Goal: Task Accomplishment & Management: Complete application form

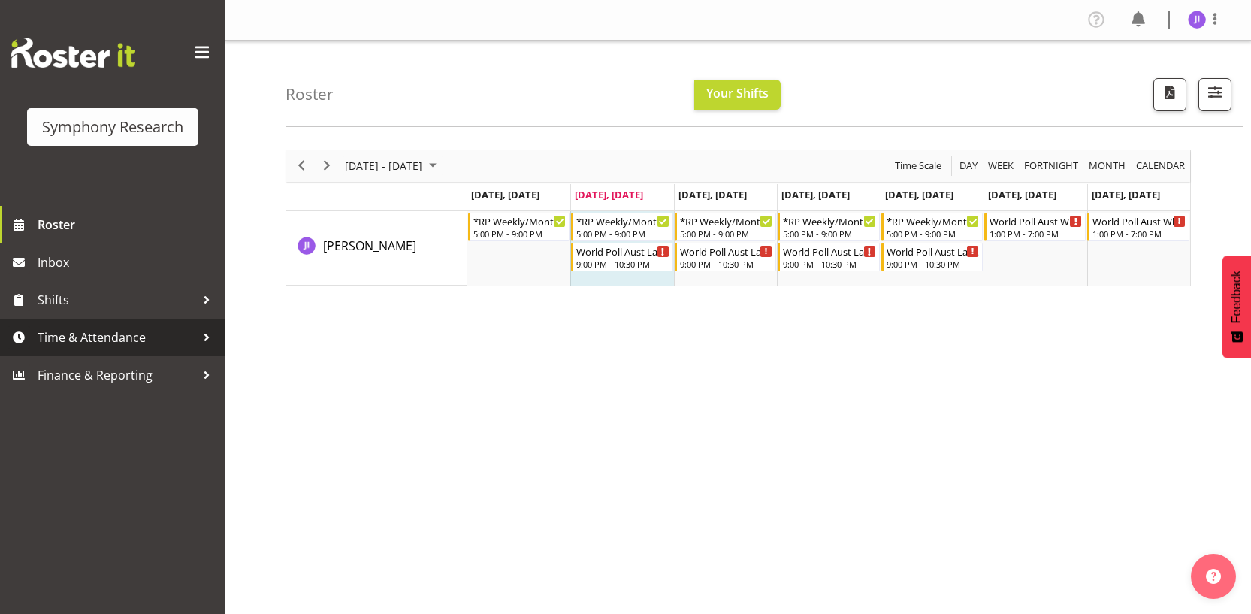
click at [138, 330] on span "Time & Attendance" at bounding box center [117, 337] width 158 height 23
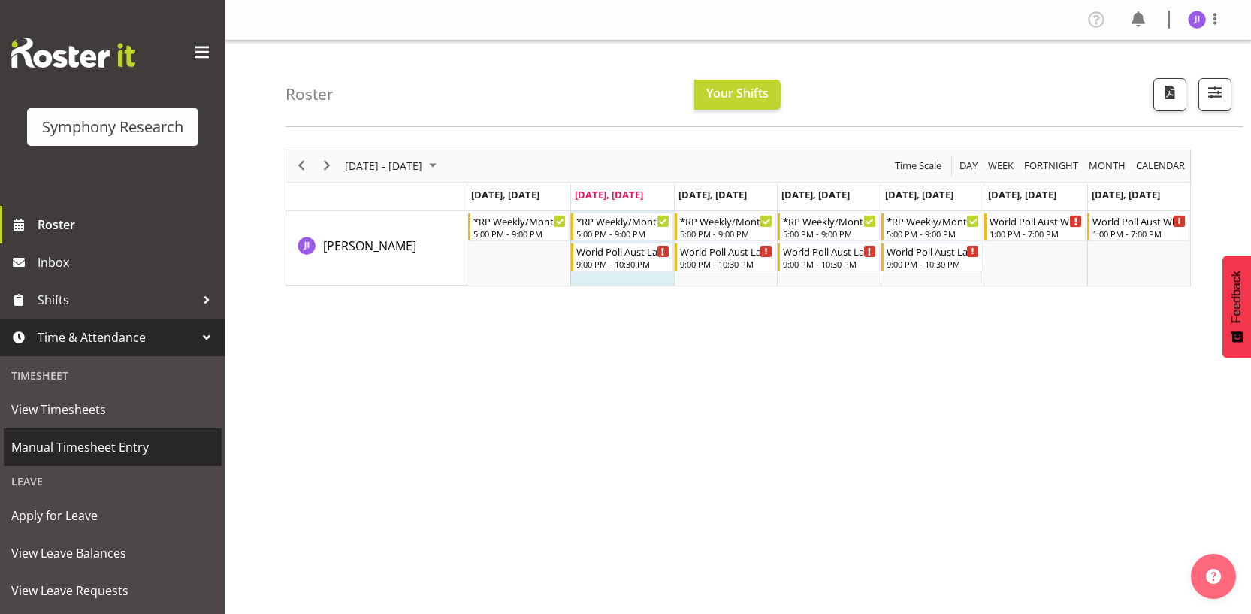
click at [74, 439] on span "Manual Timesheet Entry" at bounding box center [112, 447] width 203 height 23
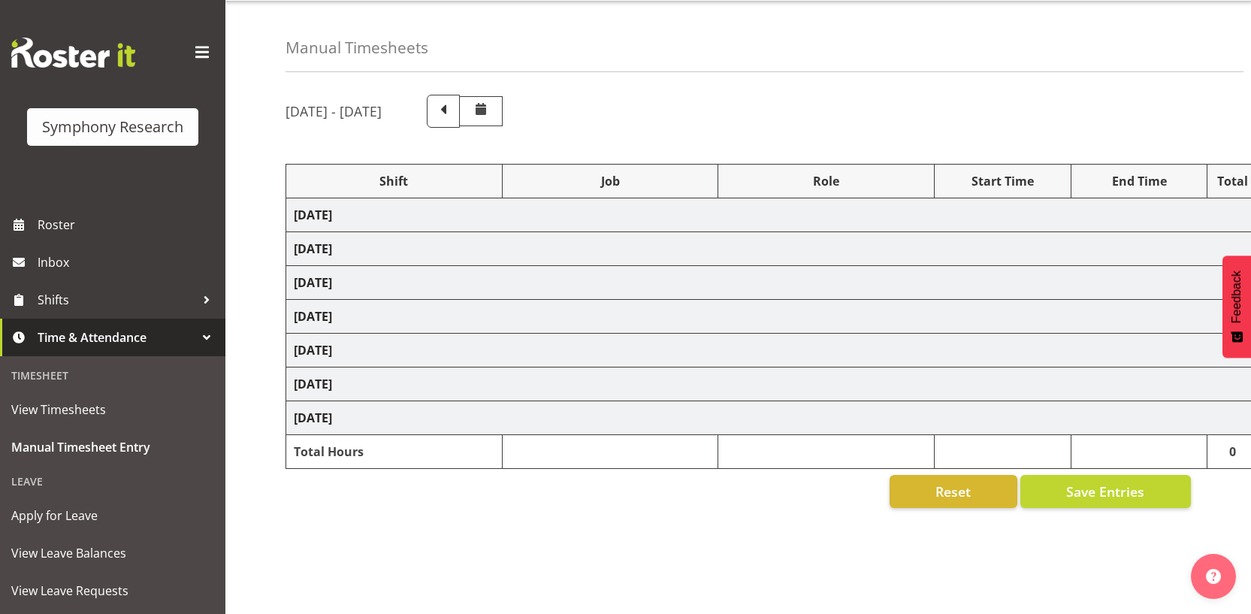
select select "48116"
select select "10730"
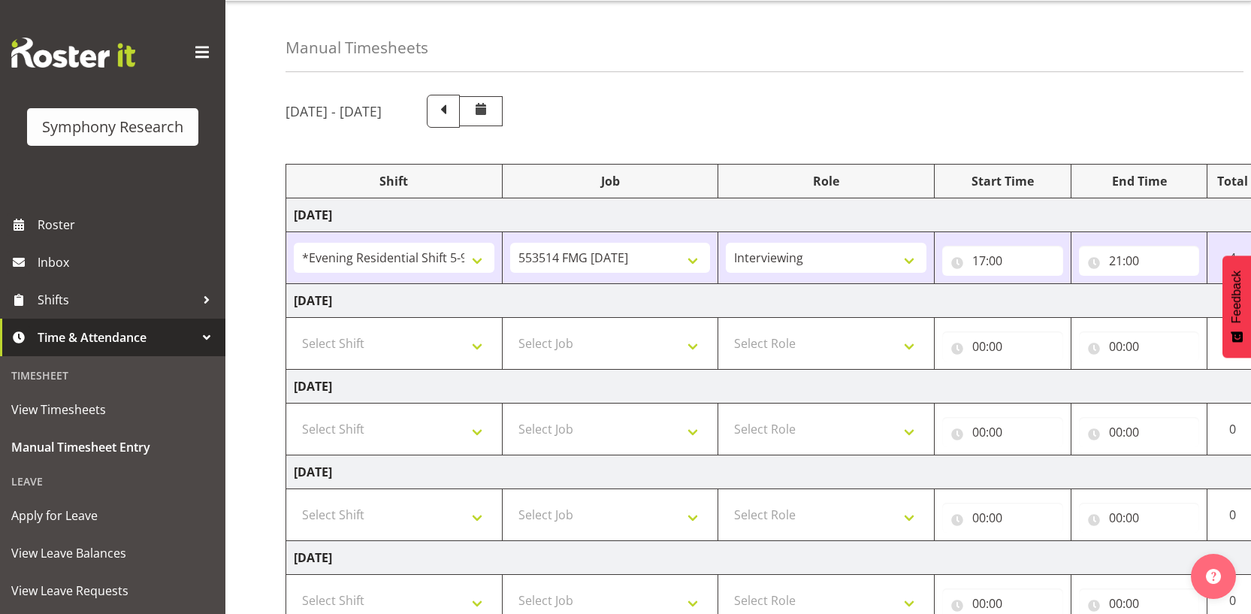
scroll to position [40, 0]
click at [402, 328] on select "Select Shift !!Weekend Residential (Roster IT Shift Label) *Business 9/10am ~ 4…" at bounding box center [394, 343] width 201 height 30
select select "48116"
click at [294, 328] on select "Select Shift !!Weekend Residential (Roster IT Shift Label) *Business 9/10am ~ 4…" at bounding box center [394, 343] width 201 height 30
click at [614, 353] on select "Select Job 550060 IF Admin 553492 World Poll Aus Wave 2 Main 2025 553493 World …" at bounding box center [610, 343] width 201 height 30
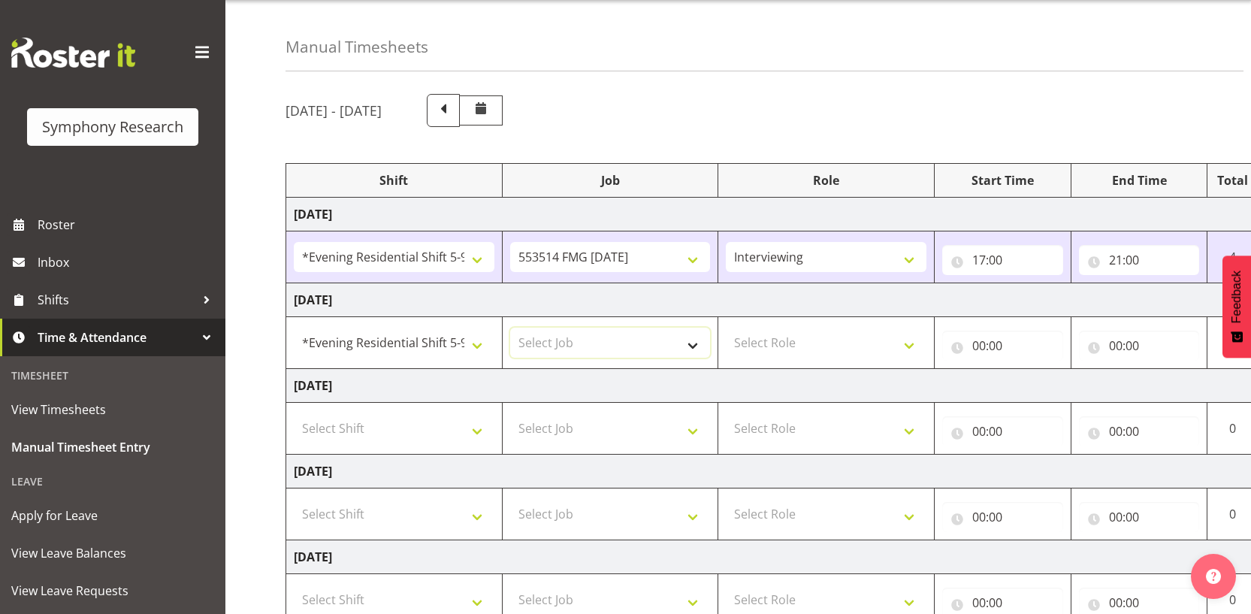
select select "10730"
click at [510, 328] on select "Select Job 550060 IF Admin 553492 World Poll Aus Wave 2 Main 2025 553493 World …" at bounding box center [610, 343] width 201 height 30
click at [796, 333] on select "Select Role Interviewing Briefing" at bounding box center [826, 343] width 201 height 30
select select "47"
click at [726, 328] on select "Select Role Interviewing Briefing" at bounding box center [826, 343] width 201 height 30
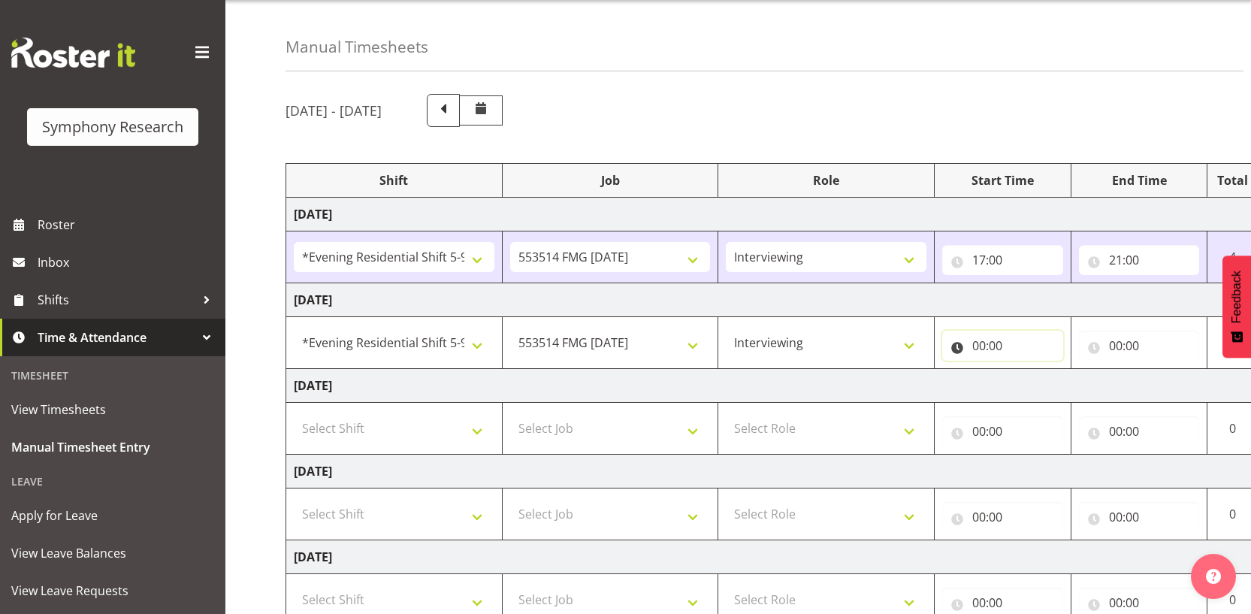
click at [974, 348] on input "00:00" at bounding box center [1002, 346] width 121 height 30
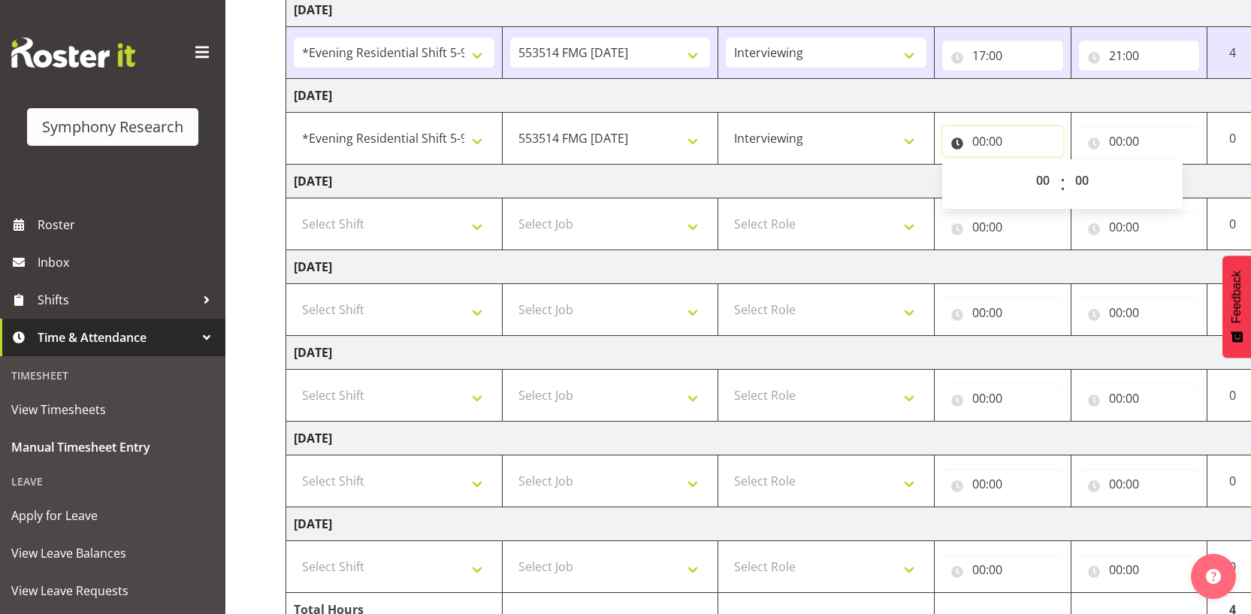
scroll to position [319, 0]
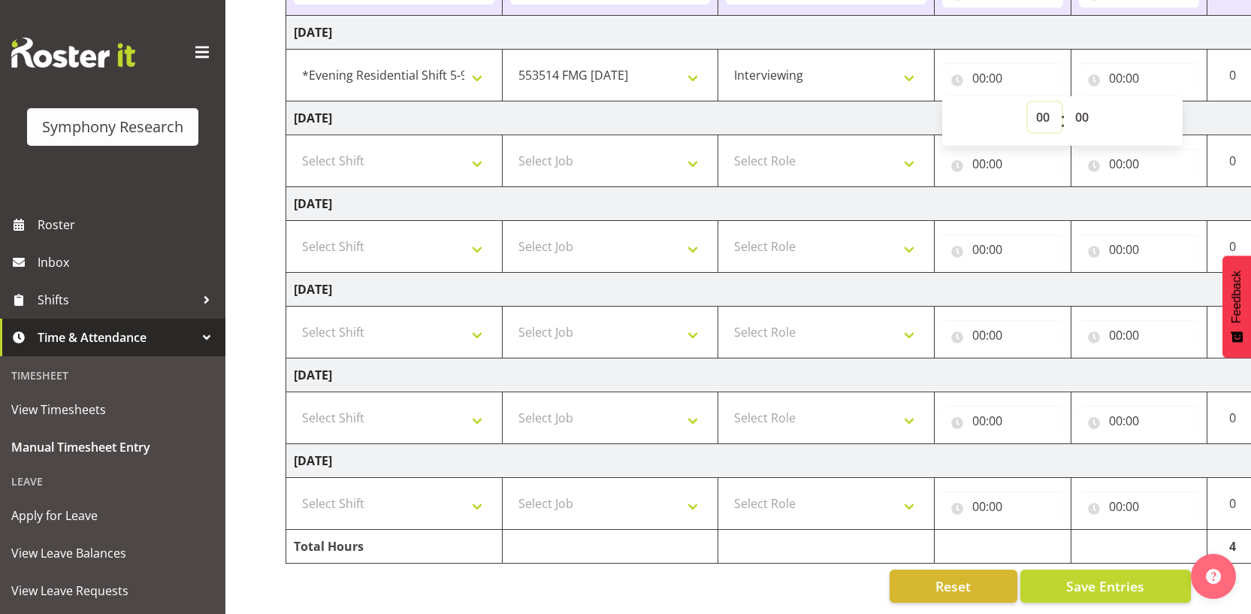
click at [1040, 108] on select "00 01 02 03 04 05 06 07 08 09 10 11 12 13 14 15 16 17 18 19 20 21 22 23" at bounding box center [1045, 117] width 34 height 30
select select "17"
click at [1028, 102] on select "00 01 02 03 04 05 06 07 08 09 10 11 12 13 14 15 16 17 18 19 20 21 22 23" at bounding box center [1045, 117] width 34 height 30
type input "17:00"
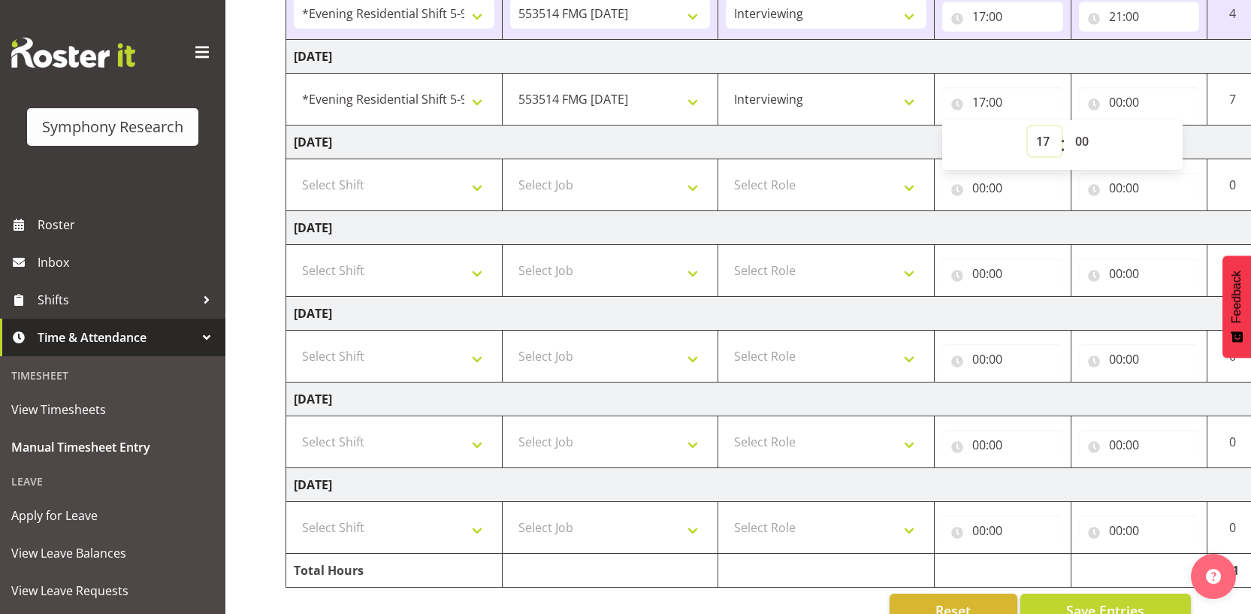
scroll to position [264, 0]
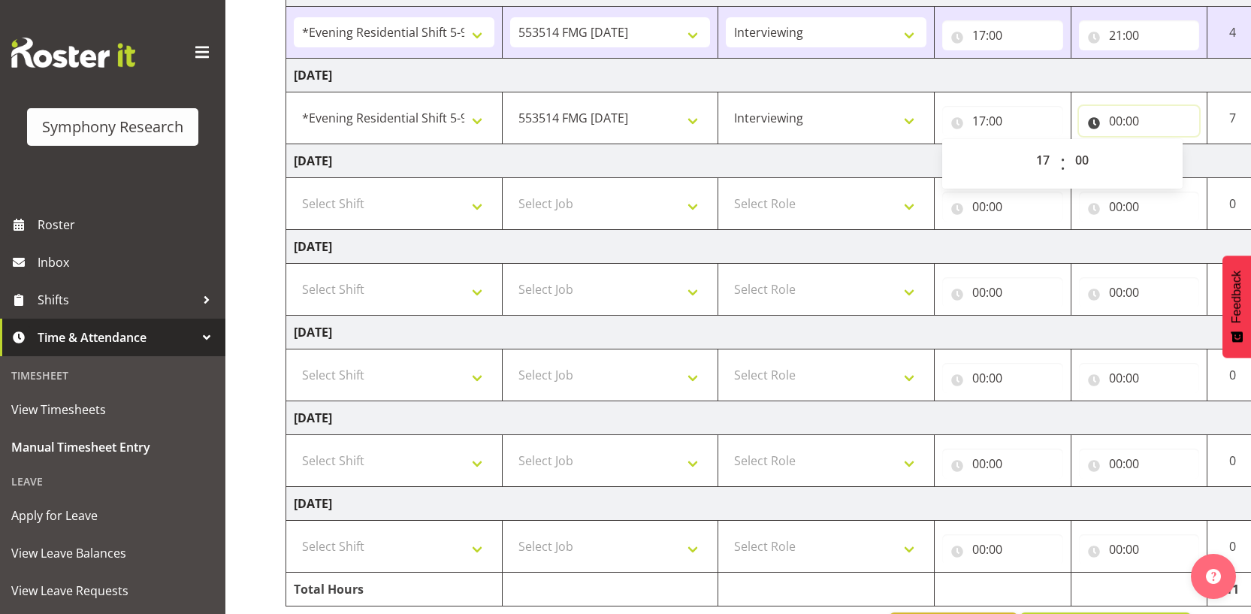
click at [1121, 117] on input "00:00" at bounding box center [1139, 121] width 121 height 30
click at [1112, 119] on input "00:00" at bounding box center [1139, 121] width 121 height 30
click at [1172, 157] on select "00 01 02 03 04 05 06 07 08 09 10 11 12 13 14 15 16 17 18 19 20 21 22 23" at bounding box center [1181, 160] width 34 height 30
select select "20"
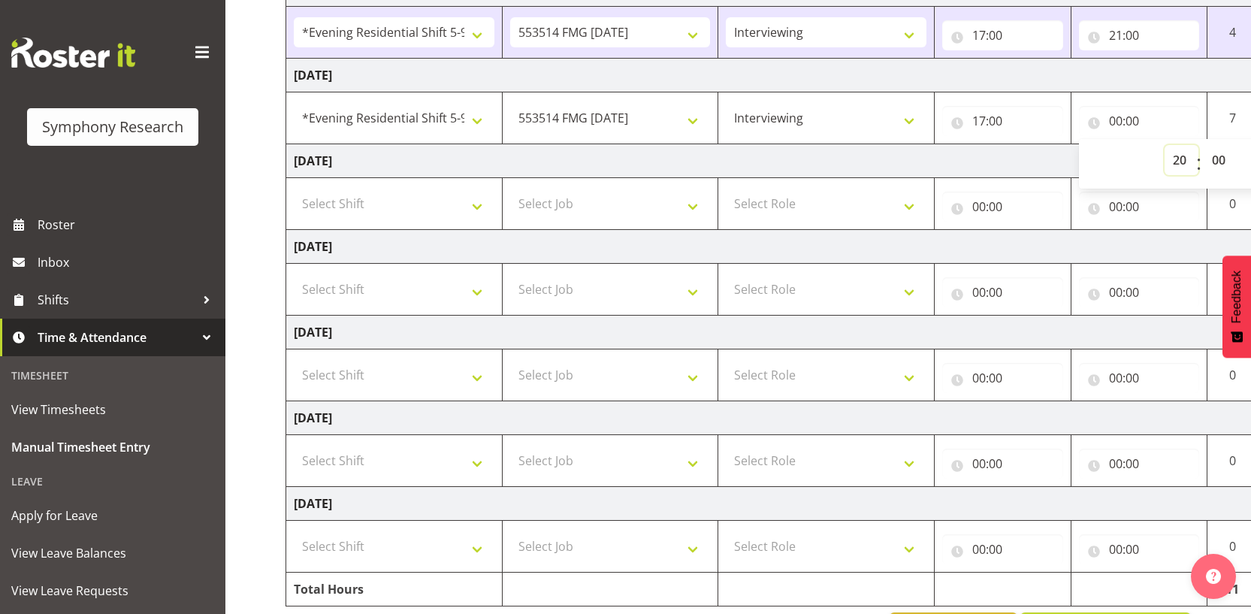
click at [1164, 145] on select "00 01 02 03 04 05 06 07 08 09 10 11 12 13 14 15 16 17 18 19 20 21 22 23" at bounding box center [1181, 160] width 34 height 30
type input "20:00"
click at [1002, 162] on td "Wednesday 8th October 2025" at bounding box center [811, 161] width 1051 height 34
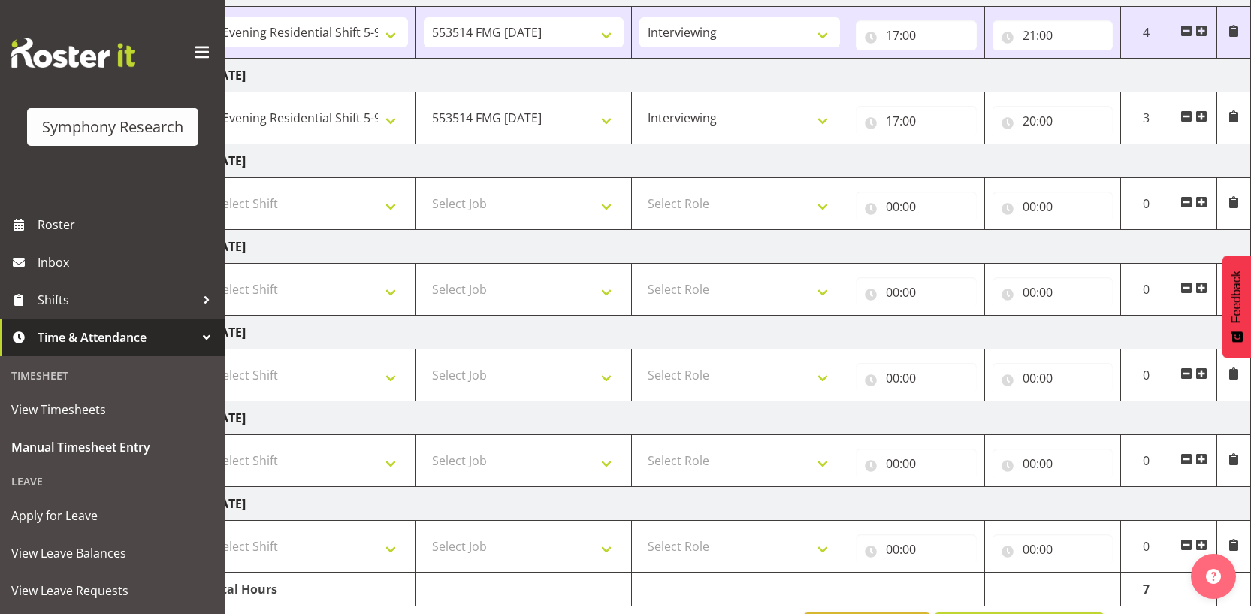
click at [1200, 113] on span at bounding box center [1201, 116] width 12 height 12
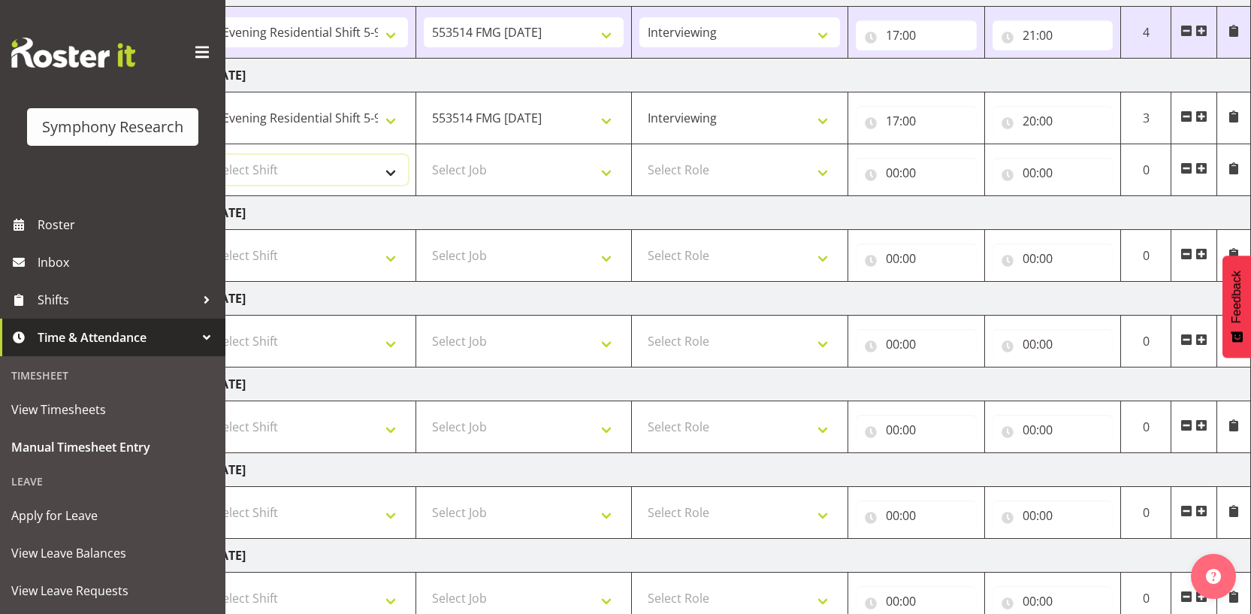
click at [355, 171] on select "Select Shift !!Weekend Residential (Roster IT Shift Label) *Business 9/10am ~ 4…" at bounding box center [307, 170] width 201 height 30
select select "48116"
click at [207, 155] on select "Select Shift !!Weekend Residential (Roster IT Shift Label) *Business 9/10am ~ 4…" at bounding box center [307, 170] width 201 height 30
click at [488, 161] on select "Select Job 550060 IF Admin 553492 World Poll Aus Wave 2 Main 2025 553493 World …" at bounding box center [524, 170] width 201 height 30
select select "10499"
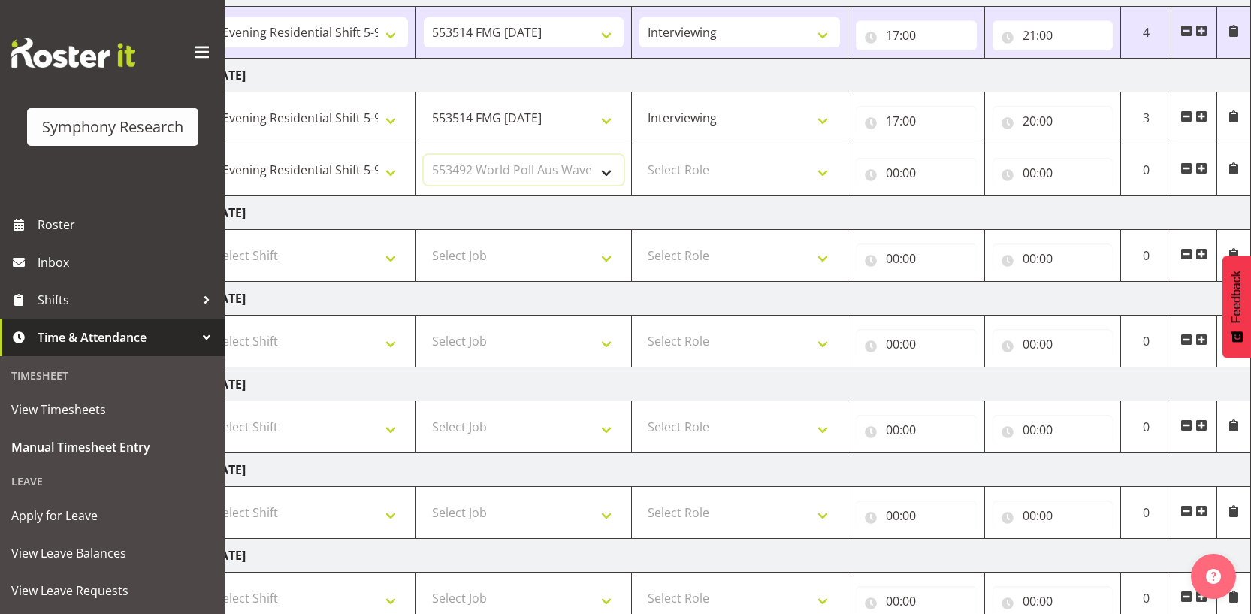
click at [424, 155] on select "Select Job 550060 IF Admin 553492 World Poll Aus Wave 2 Main 2025 553493 World …" at bounding box center [524, 170] width 201 height 30
click at [700, 156] on select "Select Role Interviewing Briefing" at bounding box center [739, 170] width 201 height 30
select select "47"
click at [639, 155] on select "Select Role Interviewing Briefing" at bounding box center [739, 170] width 201 height 30
click at [889, 173] on input "00:00" at bounding box center [916, 173] width 121 height 30
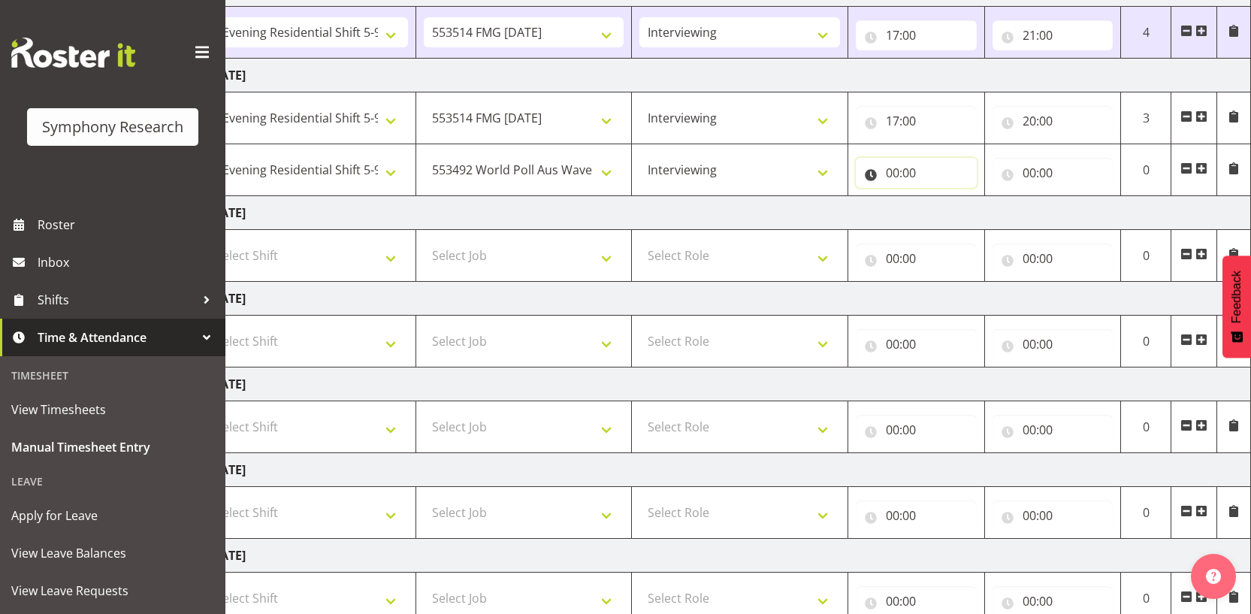
click at [889, 173] on input "00:00" at bounding box center [916, 173] width 121 height 30
click at [954, 216] on select "00 01 02 03 04 05 06 07 08 09 10 11 12 13 14 15 16 17 18 19 20 21 22 23" at bounding box center [958, 212] width 34 height 30
select select "20"
click at [941, 197] on select "00 01 02 03 04 05 06 07 08 09 10 11 12 13 14 15 16 17 18 19 20 21 22 23" at bounding box center [958, 212] width 34 height 30
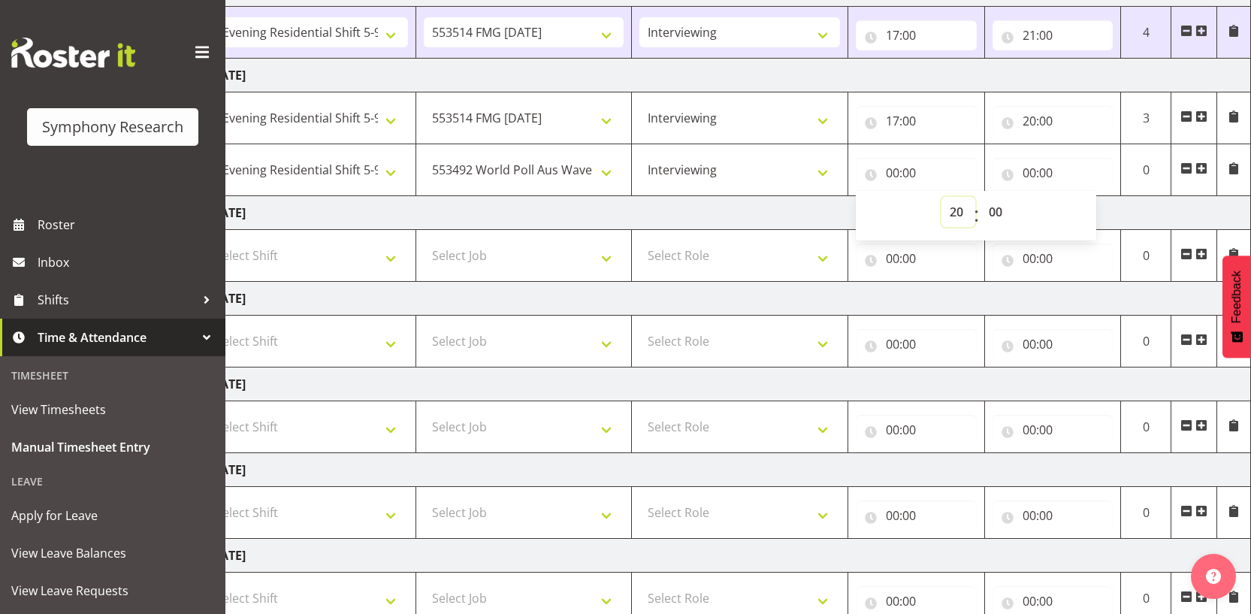
type input "20:00"
click at [1034, 171] on input "00:00" at bounding box center [1052, 173] width 121 height 30
click at [1097, 216] on select "00 01 02 03 04 05 06 07 08 09 10 11 12 13 14 15 16 17 18 19 20 21 22 23" at bounding box center [1095, 212] width 34 height 30
select select "22"
click at [1078, 197] on select "00 01 02 03 04 05 06 07 08 09 10 11 12 13 14 15 16 17 18 19 20 21 22 23" at bounding box center [1095, 212] width 34 height 30
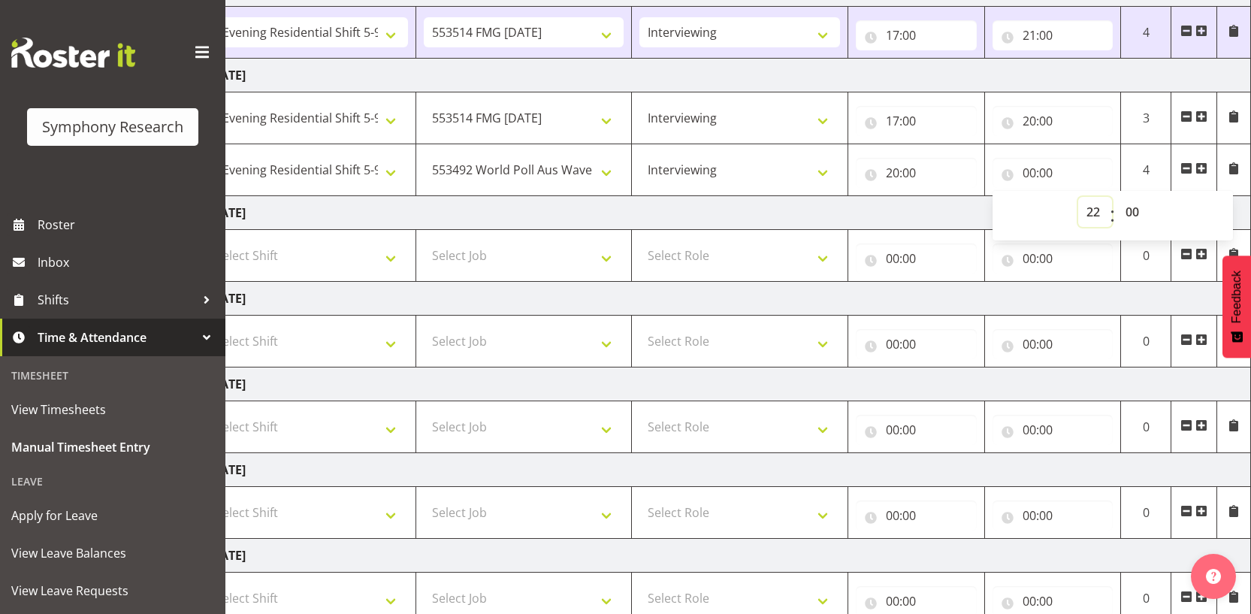
type input "22:00"
click at [1139, 207] on select "00 01 02 03 04 05 06 07 08 09 10 11 12 13 14 15 16 17 18 19 20 21 22 23 24 25 2…" at bounding box center [1134, 212] width 34 height 30
select select "30"
click at [1117, 197] on select "00 01 02 03 04 05 06 07 08 09 10 11 12 13 14 15 16 17 18 19 20 21 22 23 24 25 2…" at bounding box center [1134, 212] width 34 height 30
type input "22:30"
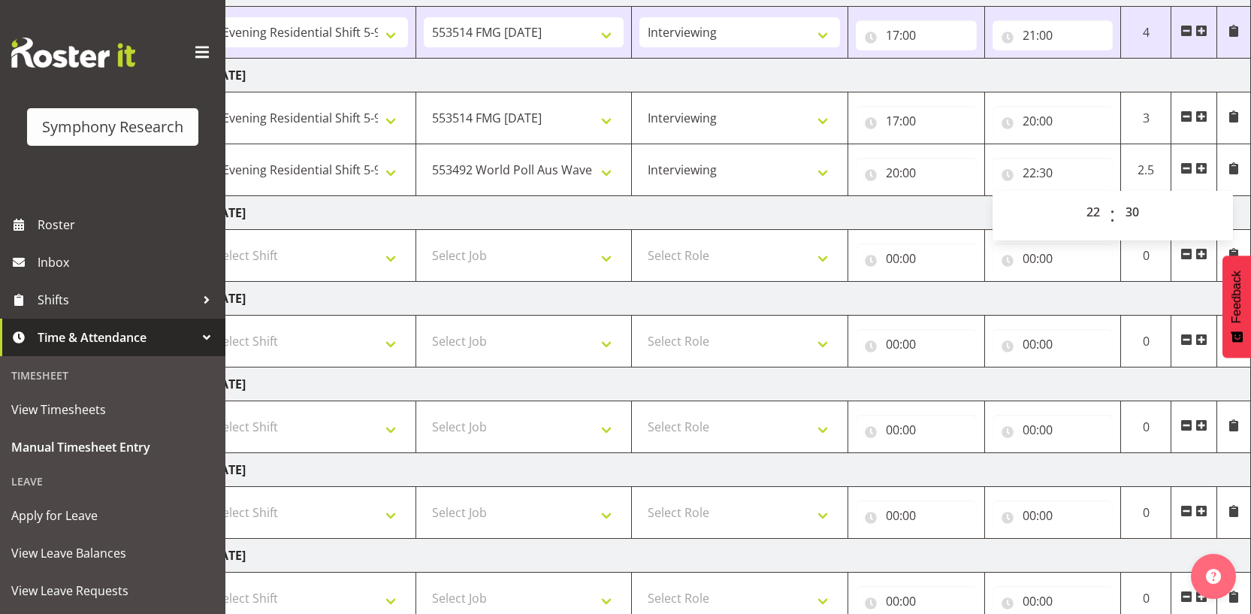
click at [958, 204] on td "Wednesday 8th October 2025" at bounding box center [725, 213] width 1051 height 34
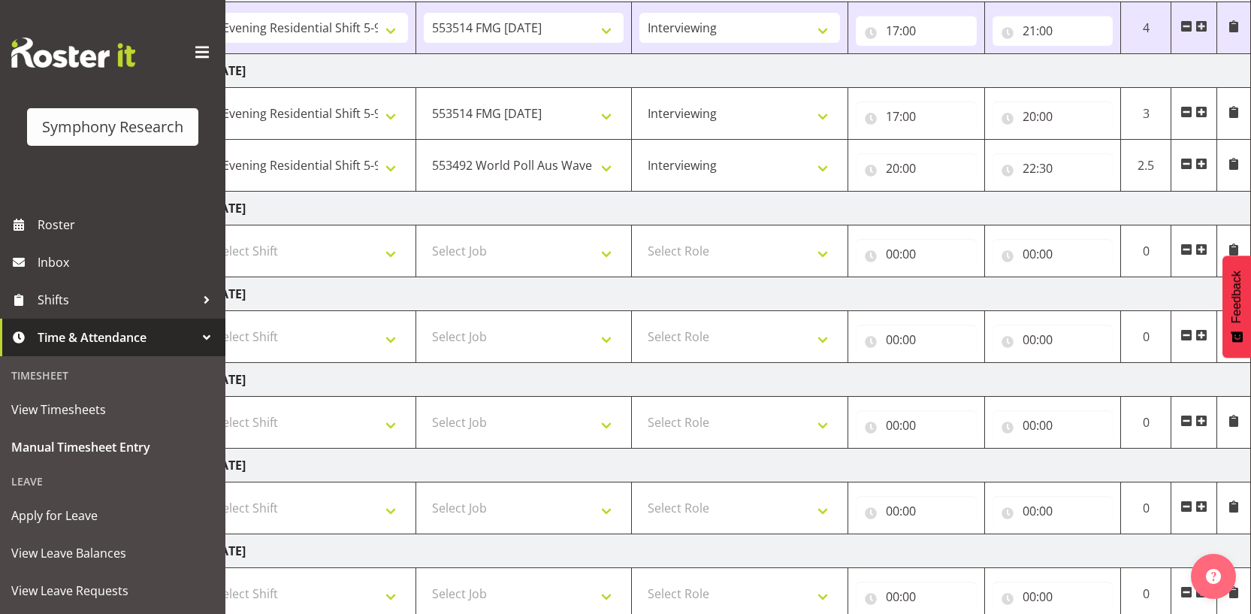
scroll to position [370, 0]
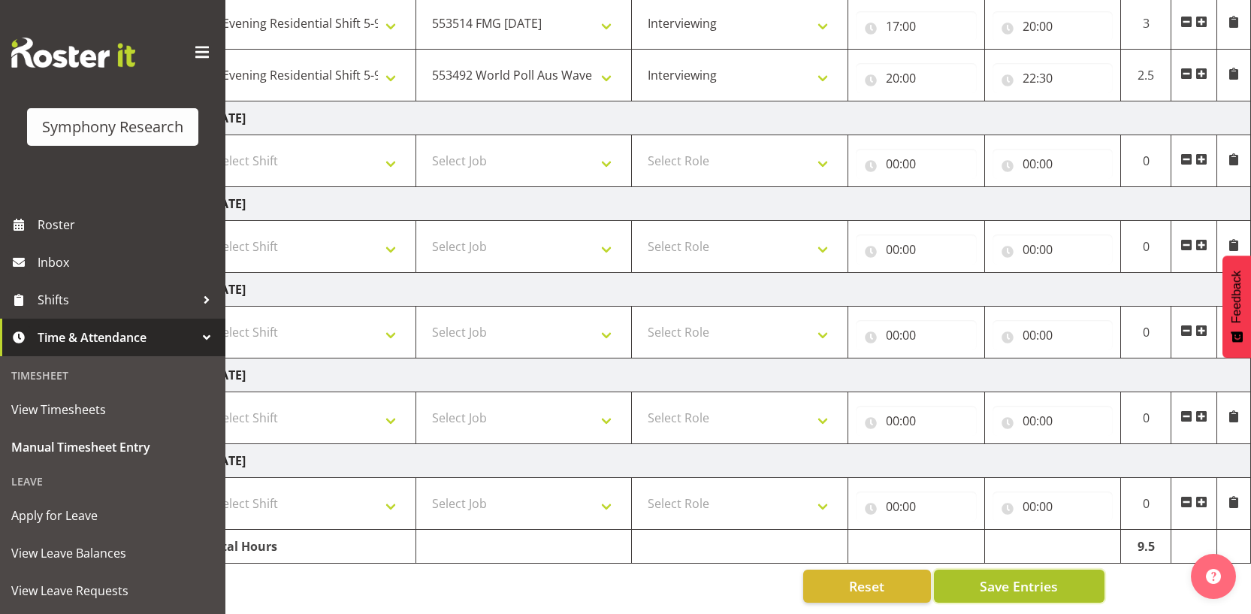
click at [1016, 578] on span "Save Entries" at bounding box center [1019, 586] width 78 height 20
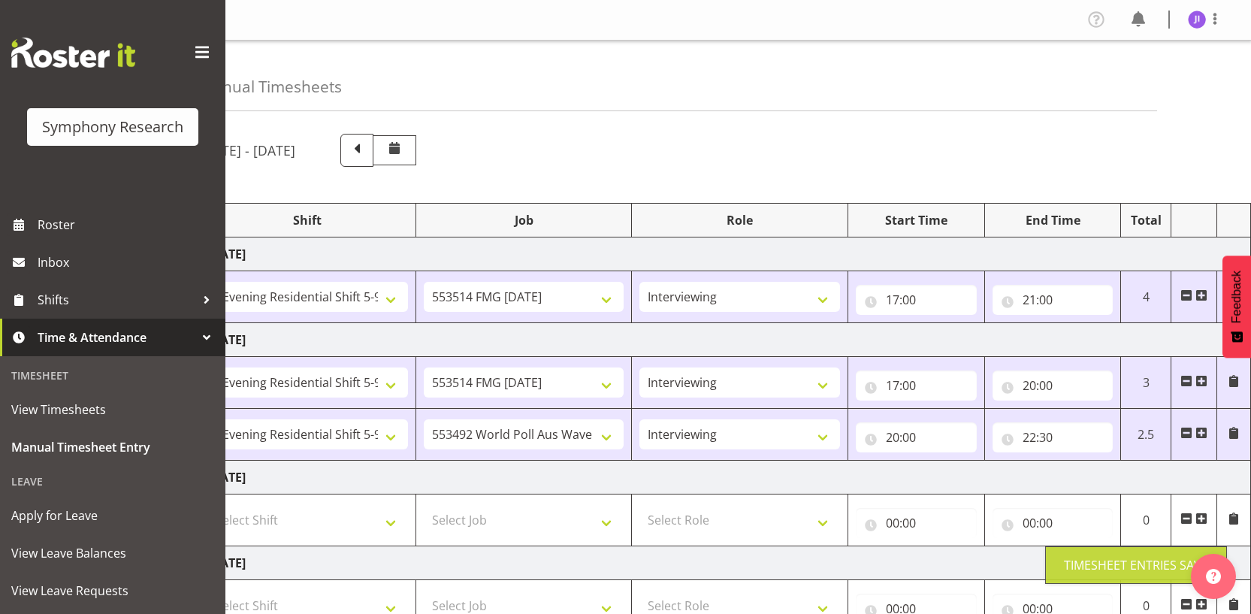
scroll to position [0, 0]
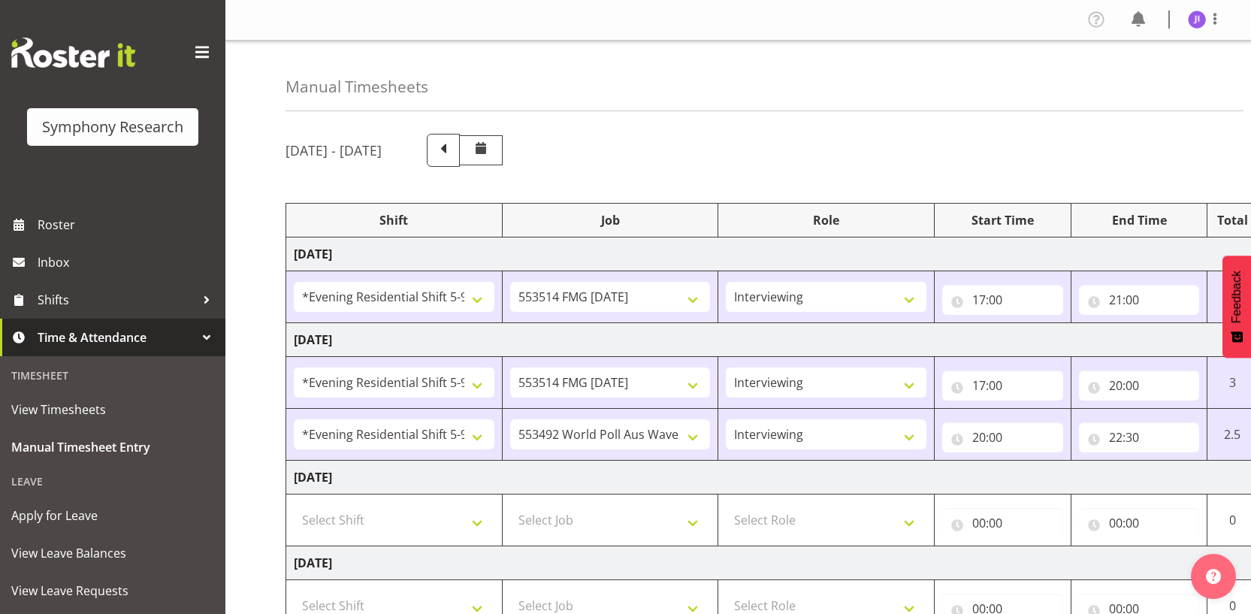
click at [353, 16] on nav "Profile Log Out" at bounding box center [737, 20] width 995 height 25
